Goal: Task Accomplishment & Management: Complete application form

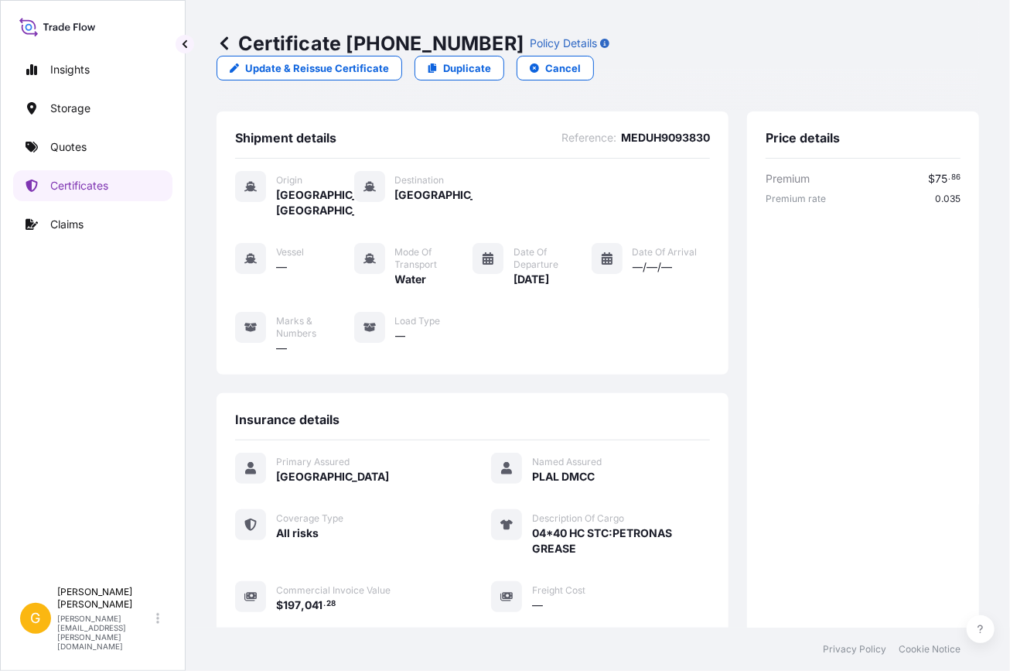
scroll to position [309, 0]
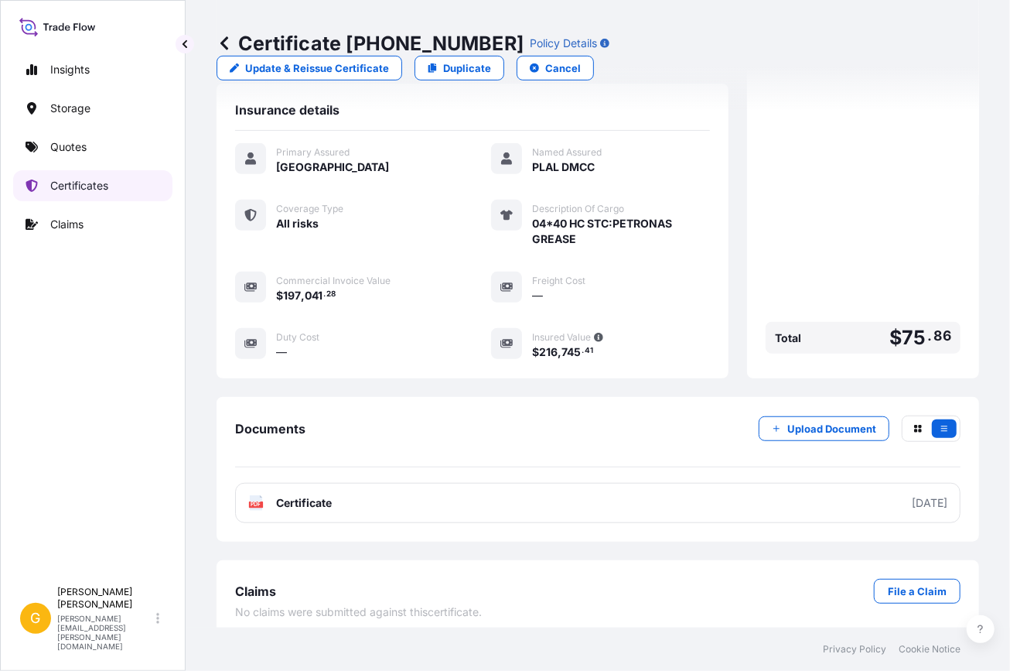
click at [95, 185] on p "Certificates" at bounding box center [79, 185] width 58 height 15
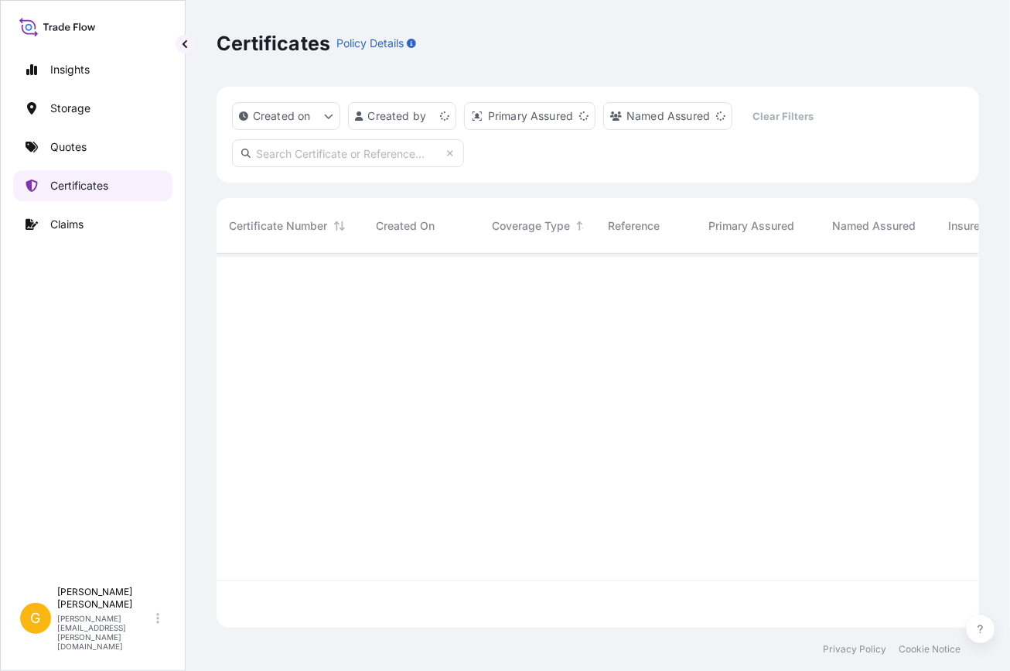
scroll to position [371, 752]
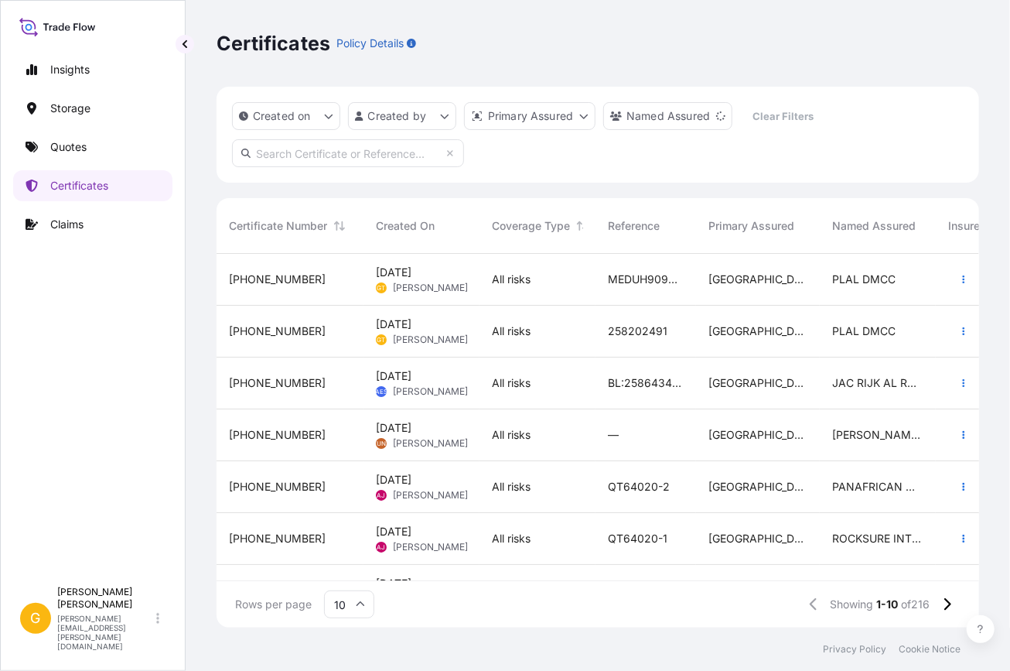
click at [412, 331] on span "[DATE]" at bounding box center [394, 323] width 36 height 15
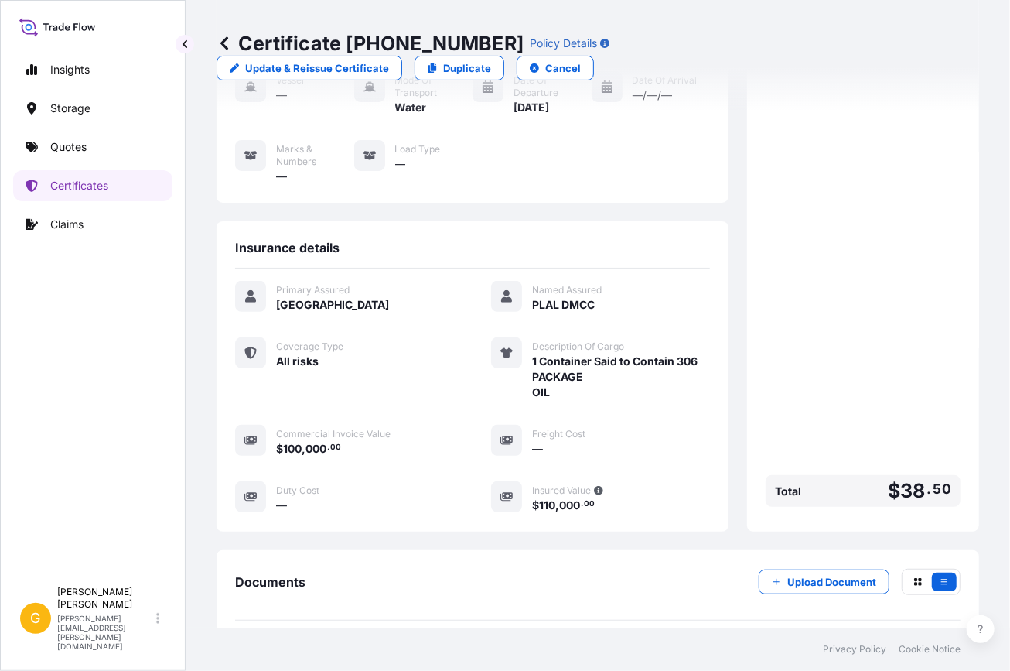
scroll to position [281, 0]
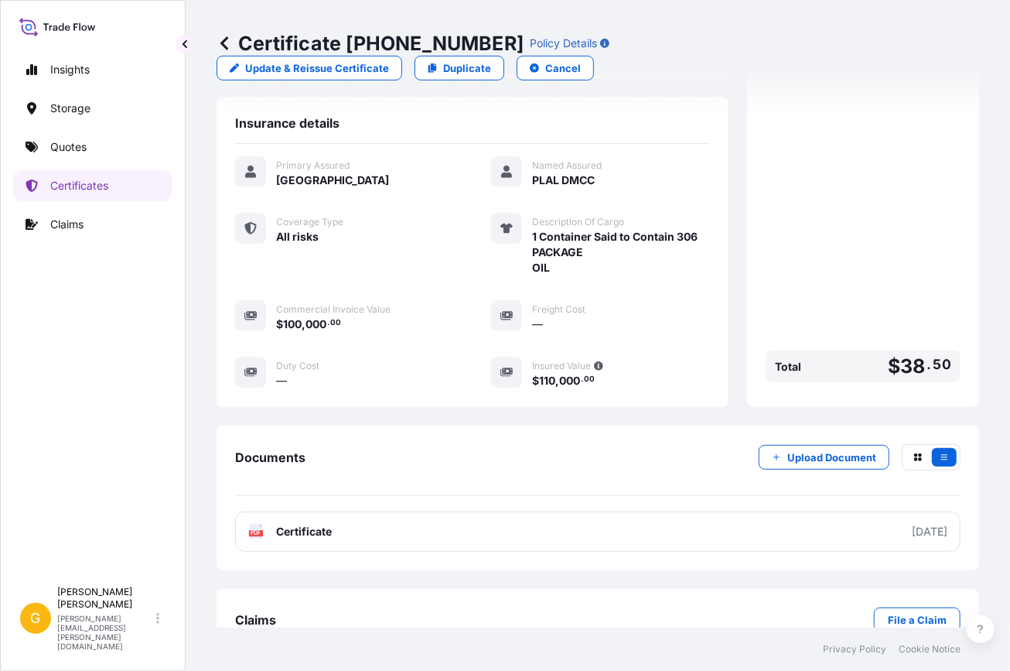
click at [811, 586] on div "Shipment details Reference : 258202491 Origin [GEOGRAPHIC_DATA] Destination [GE…" at bounding box center [598, 249] width 763 height 836
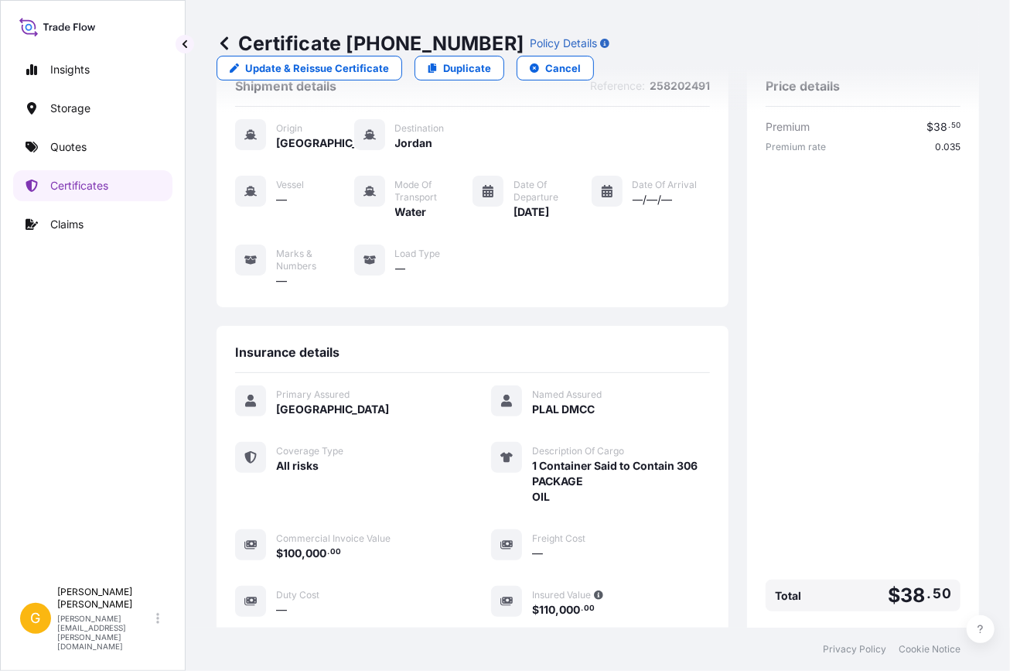
scroll to position [0, 0]
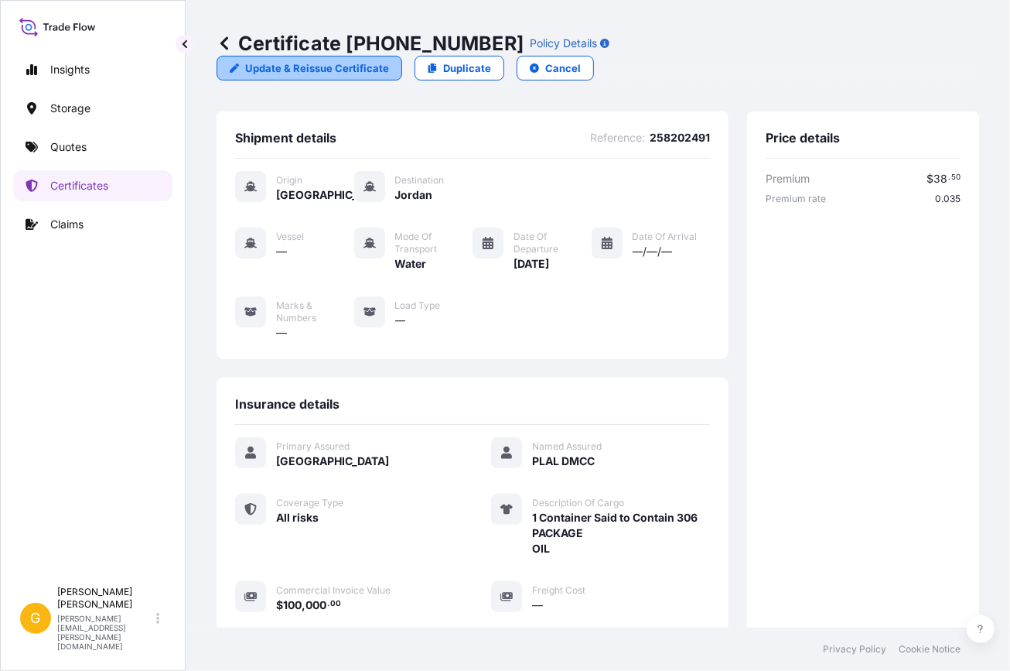
click at [402, 56] on link "Update & Reissue Certificate" at bounding box center [310, 68] width 186 height 25
select select "Water"
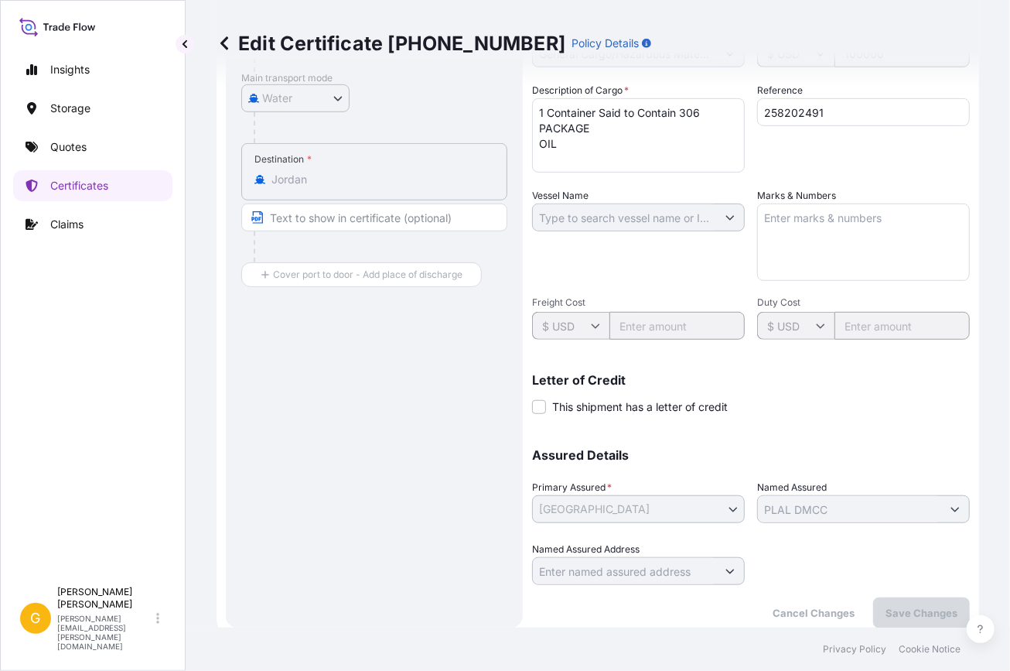
scroll to position [310, 0]
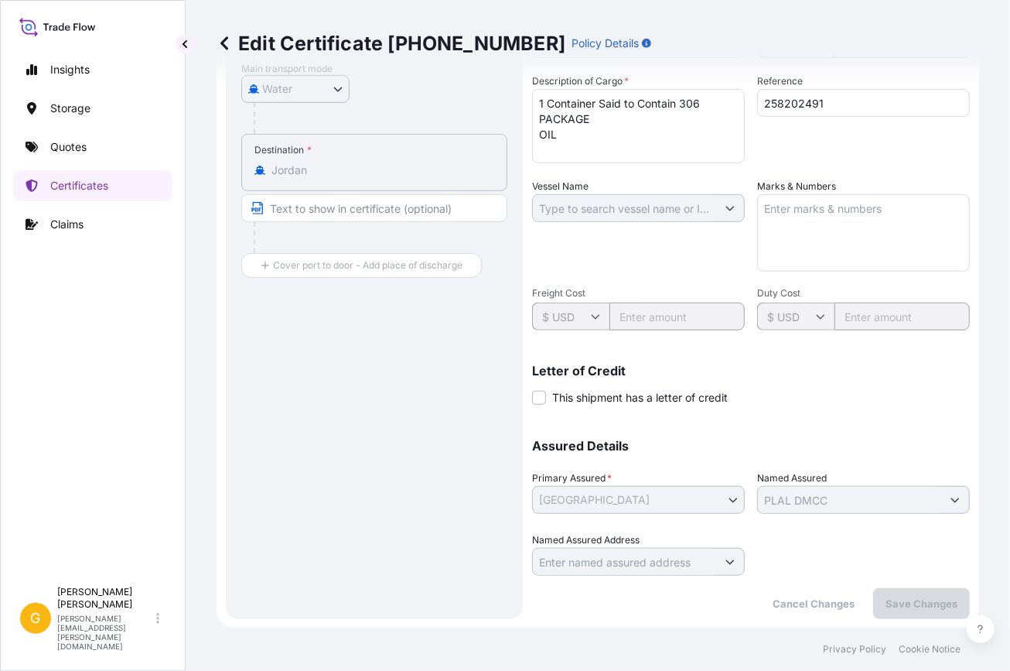
click at [839, 517] on div "Assured Details Primary Assured * [GEOGRAPHIC_DATA] [GEOGRAPHIC_DATA] Named Ass…" at bounding box center [751, 498] width 438 height 155
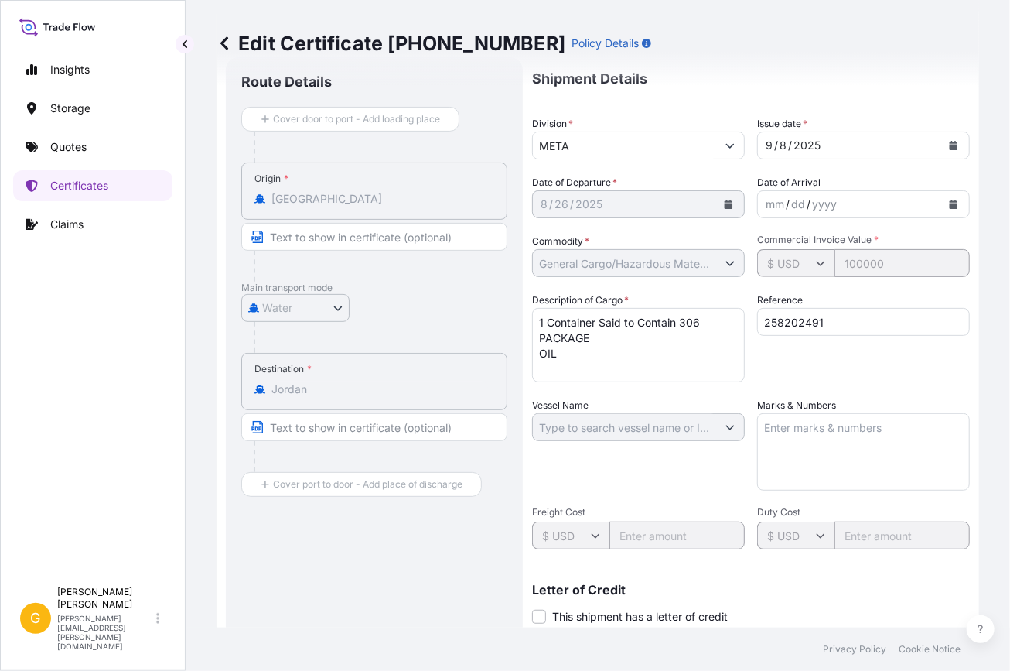
scroll to position [29, 0]
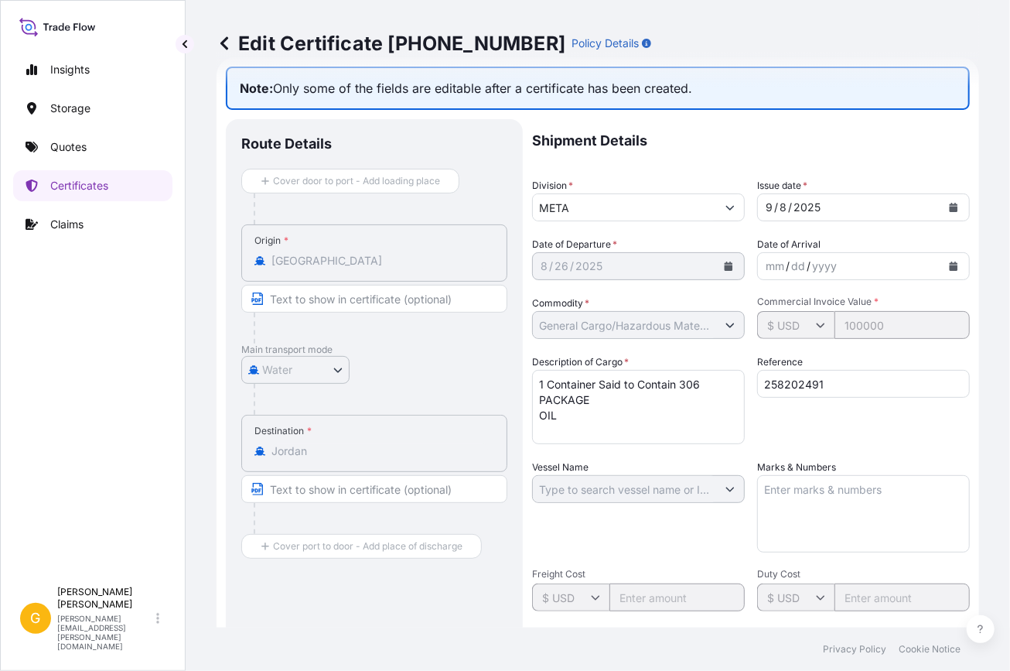
click at [817, 487] on textarea "Marks & Numbers" at bounding box center [863, 513] width 213 height 77
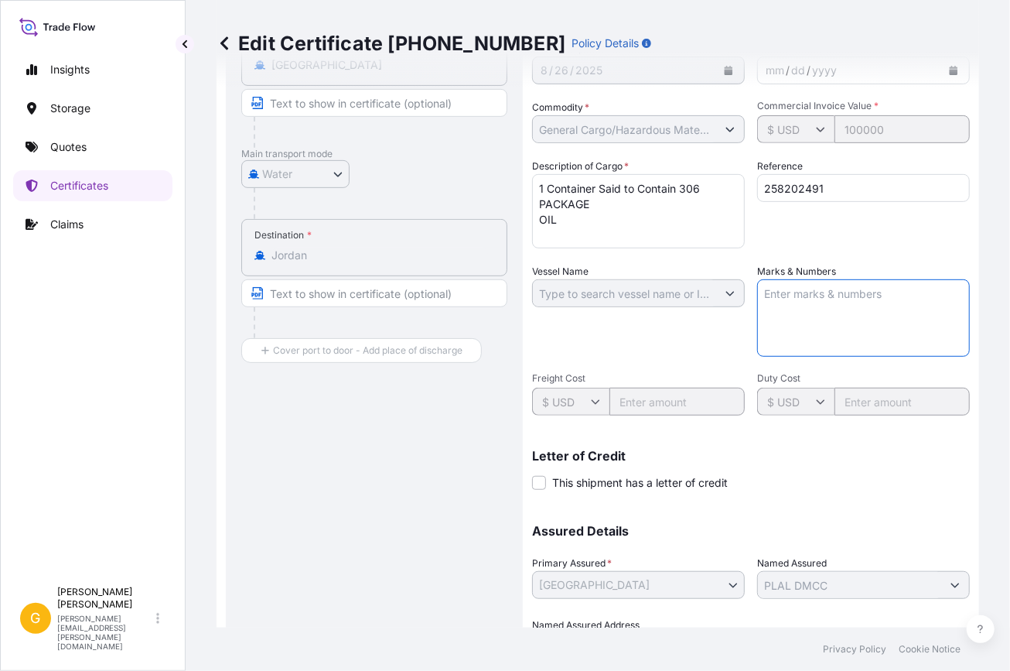
scroll to position [310, 0]
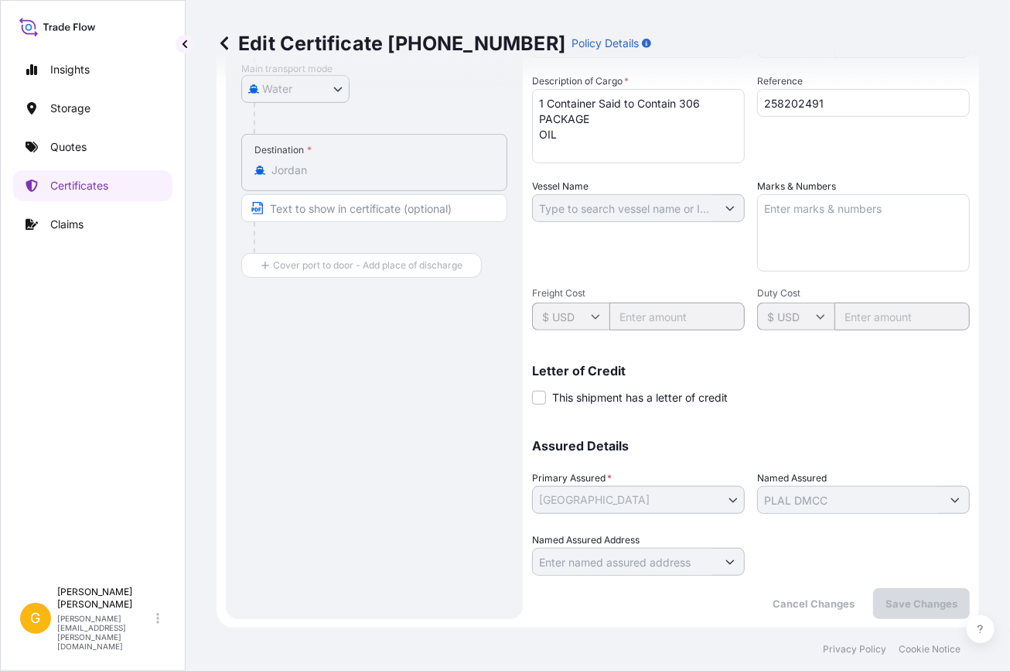
click at [222, 34] on link at bounding box center [224, 43] width 15 height 25
